Goal: Task Accomplishment & Management: Manage account settings

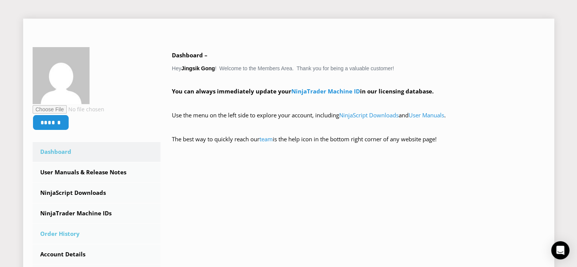
scroll to position [190, 0]
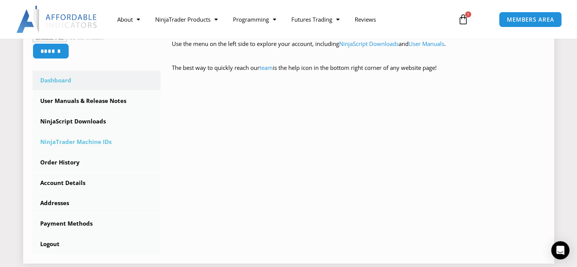
click at [88, 145] on link "NinjaTrader Machine IDs" at bounding box center [97, 142] width 128 height 20
click at [90, 140] on link "NinjaTrader Machine IDs" at bounding box center [97, 142] width 128 height 20
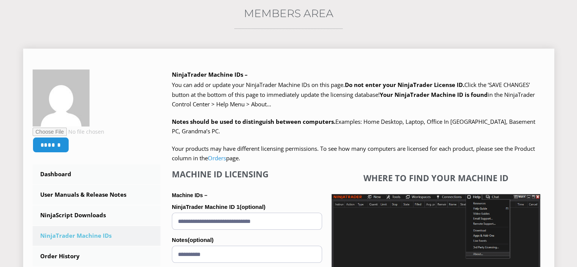
scroll to position [228, 0]
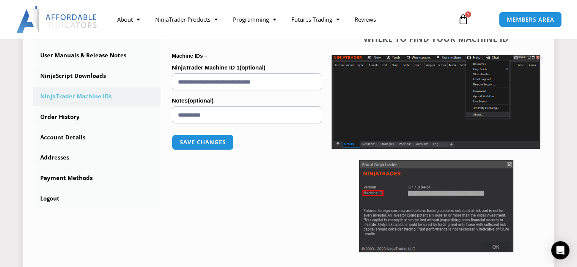
drag, startPoint x: 288, startPoint y: 82, endPoint x: 175, endPoint y: 84, distance: 113.1
click at [161, 82] on div "NinjaTrader Machine IDs – We are transitioning all NinjaTrader software package…" at bounding box center [353, 102] width 384 height 345
type input "**********"
click at [215, 144] on button "Save changes" at bounding box center [202, 142] width 65 height 16
